Goal: Check status: Check status

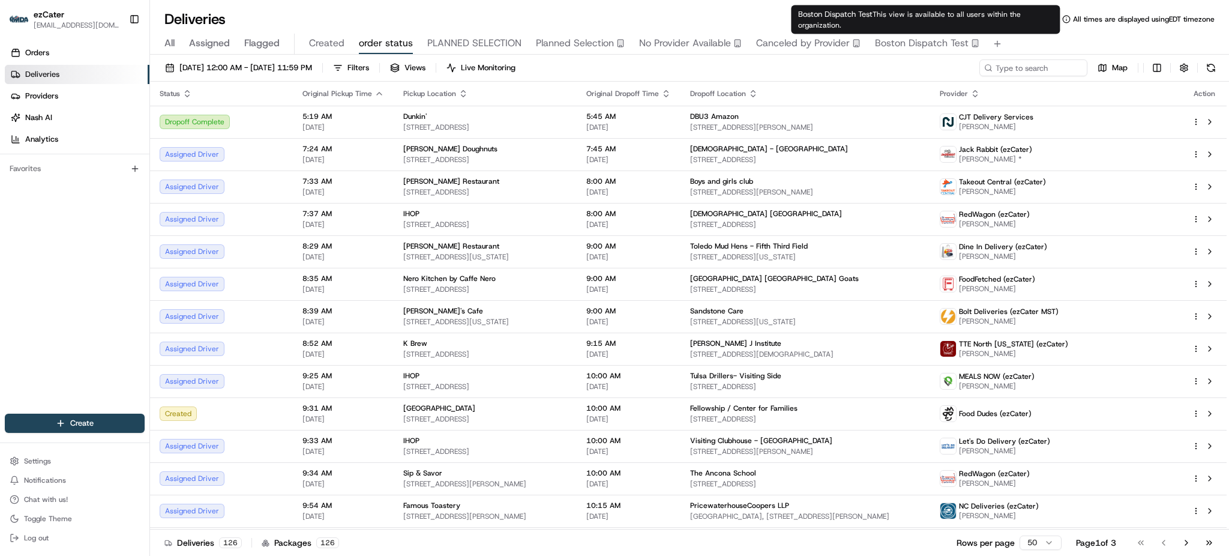
click at [1056, 40] on div "All Assigned Flagged Created order status PLANNED SELECTION Planned Selection N…" at bounding box center [689, 44] width 1079 height 21
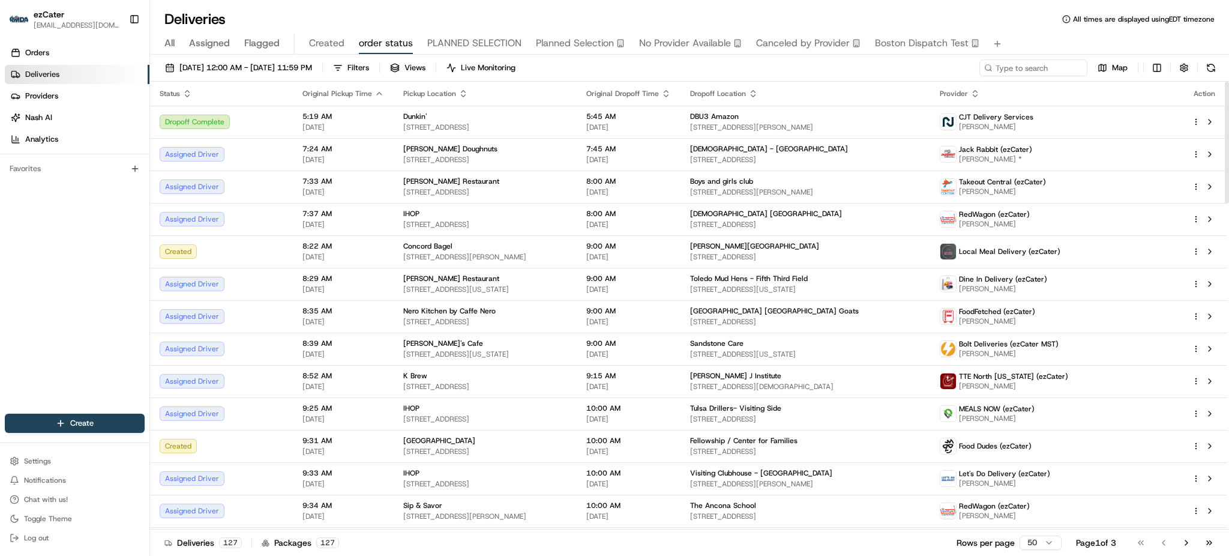
click at [34, 278] on div "Orders Deliveries Providers [PERSON_NAME] Analytics Favorites" at bounding box center [74, 229] width 149 height 382
click at [173, 48] on span "All" at bounding box center [169, 43] width 10 height 14
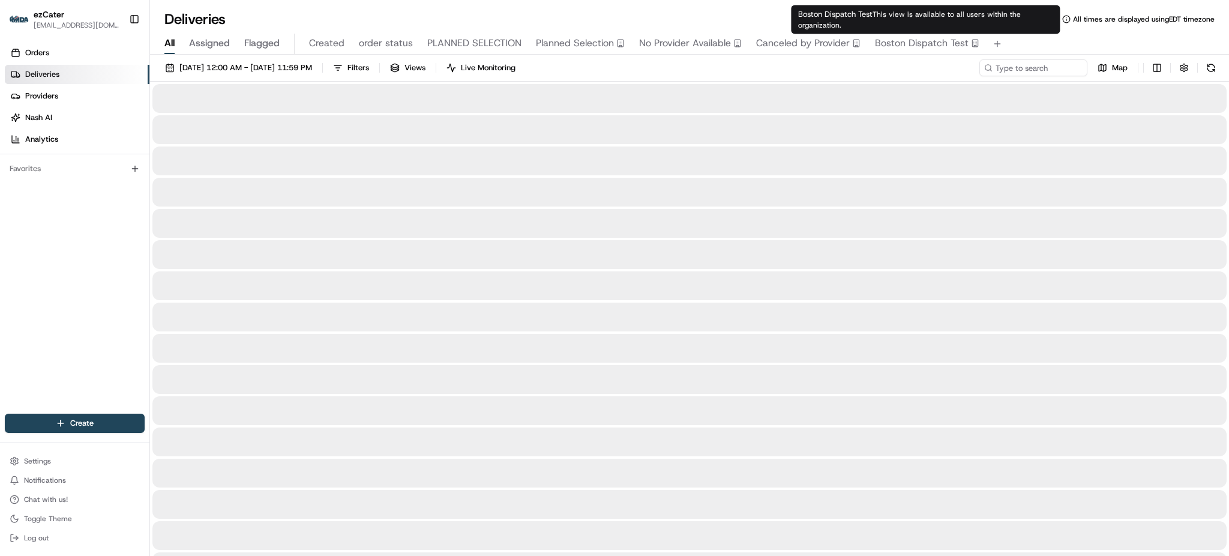
click at [1062, 44] on div "All Assigned Flagged Created order status PLANNED SELECTION Planned Selection N…" at bounding box center [689, 44] width 1079 height 21
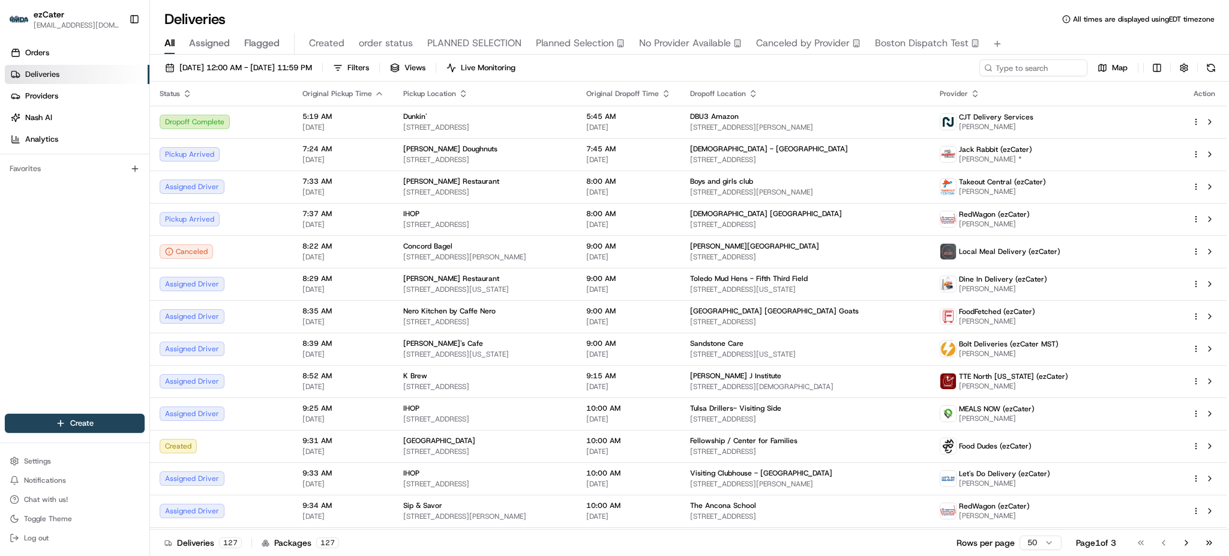
click at [1022, 28] on div "Deliveries All times are displayed using EDT timezone All Assigned Flagged Crea…" at bounding box center [689, 278] width 1079 height 556
click at [259, 68] on span "[DATE] 12:00 AM - [DATE] 11:59 PM" at bounding box center [245, 67] width 133 height 11
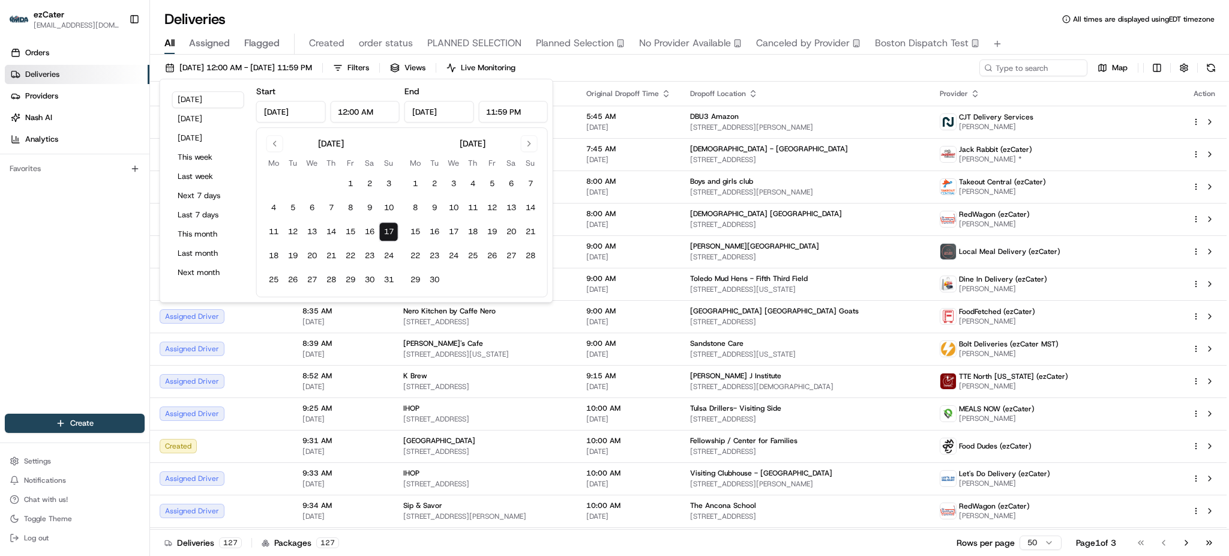
click at [119, 238] on div "Orders Deliveries Providers [PERSON_NAME] Analytics Favorites" at bounding box center [74, 229] width 149 height 382
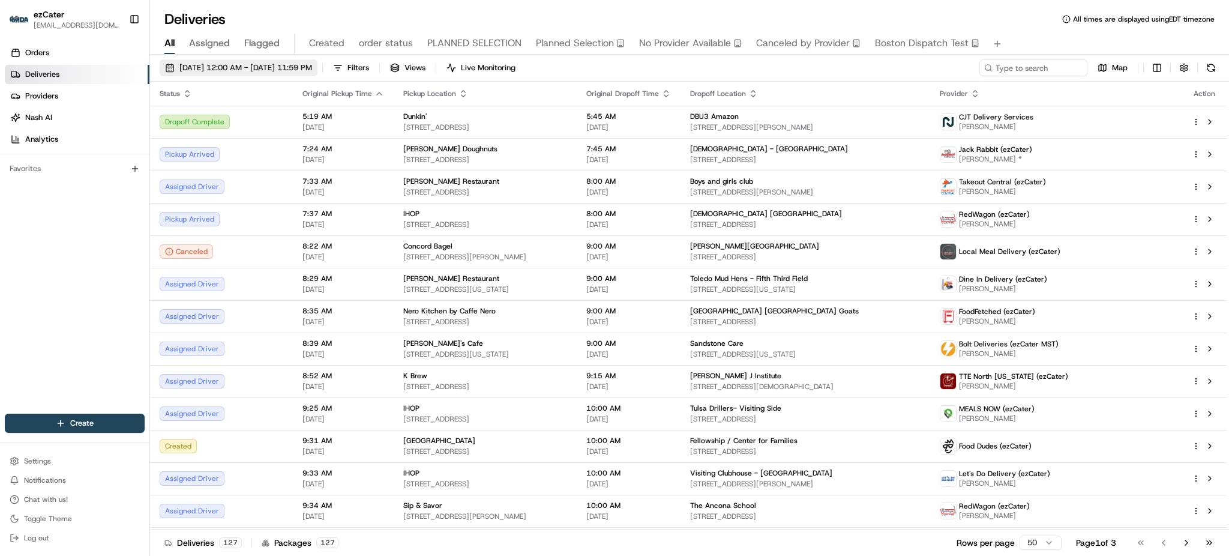
click at [246, 67] on span "[DATE] 12:00 AM - [DATE] 11:59 PM" at bounding box center [245, 67] width 133 height 11
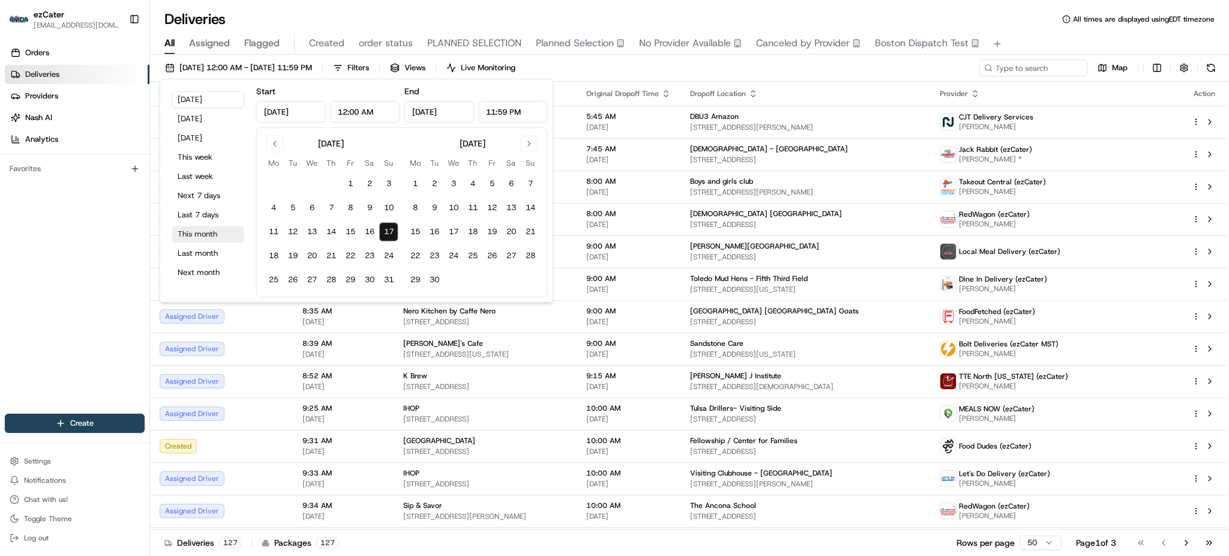
click at [221, 226] on button "This month" at bounding box center [208, 234] width 72 height 17
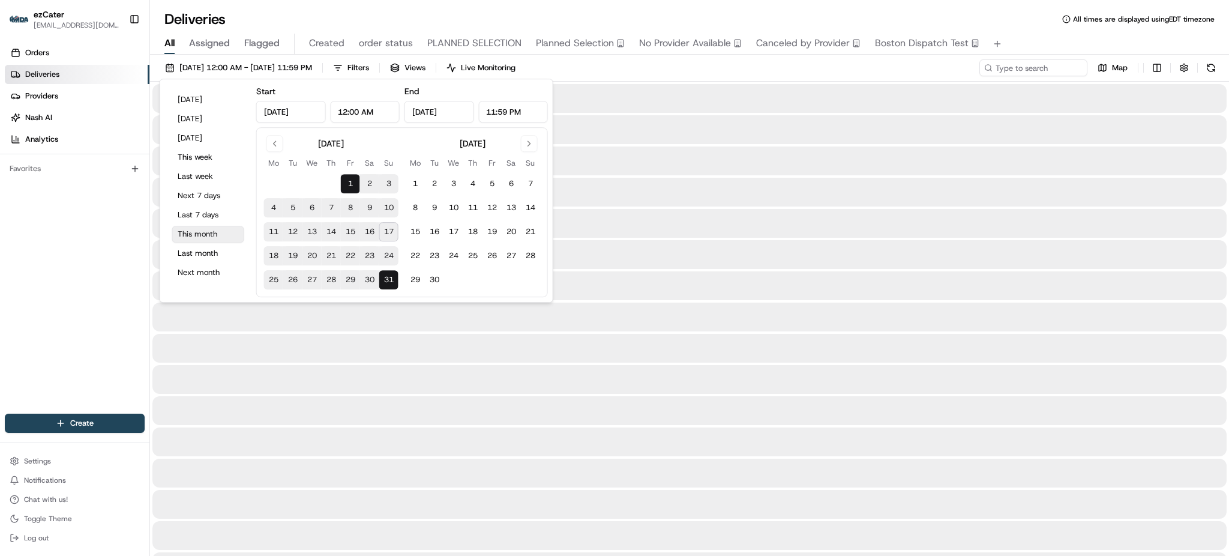
type input "[DATE]"
click at [63, 229] on div "Orders Deliveries Providers [PERSON_NAME] Analytics Favorites" at bounding box center [74, 229] width 149 height 382
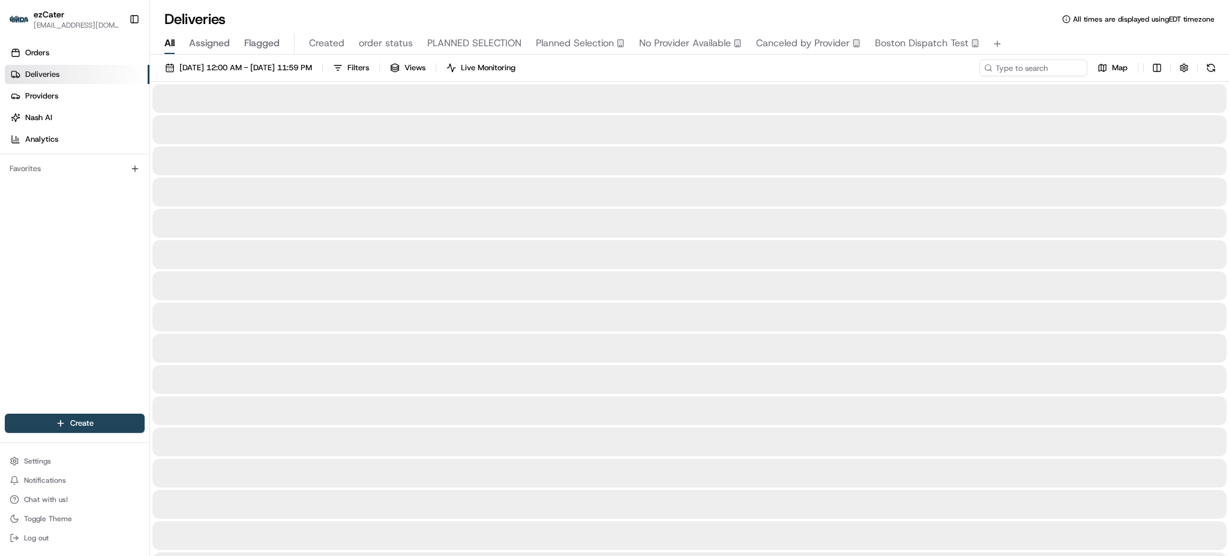
click at [794, 70] on div "[DATE] 12:00 AM - [DATE] 11:59 PM Filters Views Live Monitoring Map" at bounding box center [689, 70] width 1079 height 22
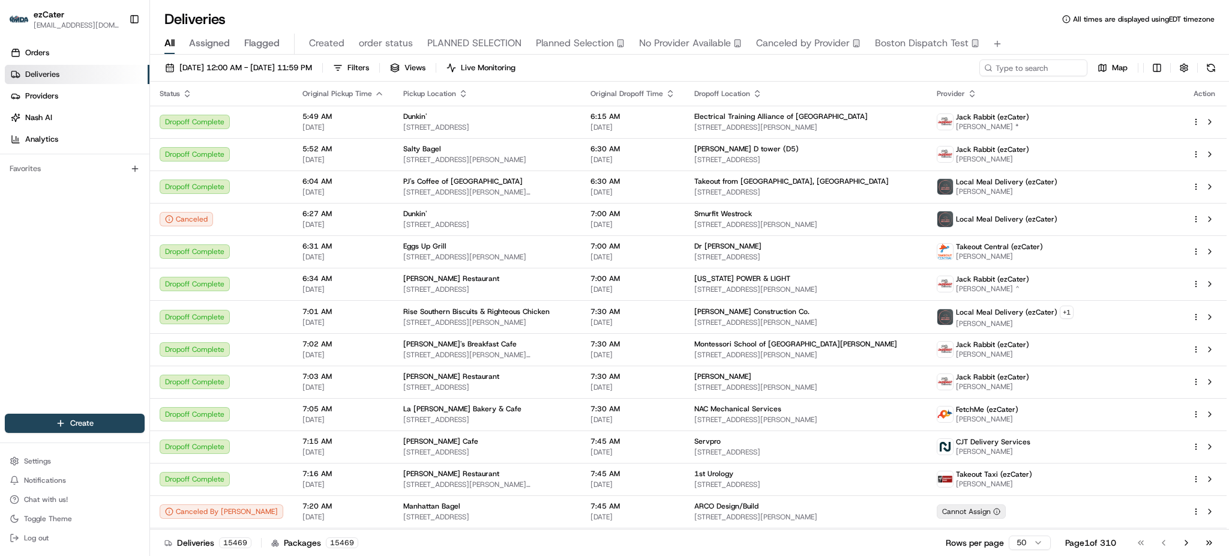
click at [1052, 44] on div "All Assigned Flagged Created order status PLANNED SELECTION Planned Selection N…" at bounding box center [689, 44] width 1079 height 21
